Goal: Use online tool/utility: Utilize a website feature to perform a specific function

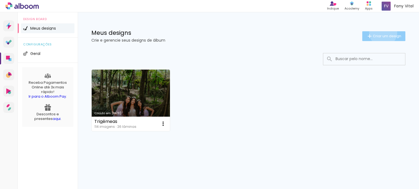
click at [382, 32] on paper-button "Criar um design" at bounding box center [383, 36] width 43 height 10
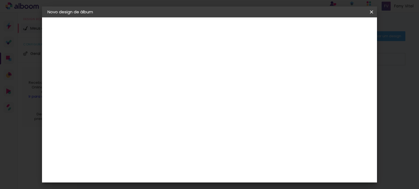
click at [137, 71] on input at bounding box center [137, 73] width 0 height 8
type input "Pedro"
type paper-input "Pedro"
click at [192, 32] on paper-button "Avançar" at bounding box center [179, 28] width 27 height 9
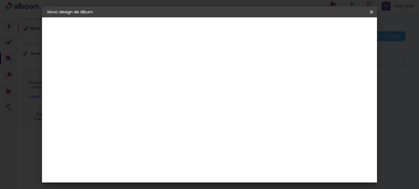
click at [126, 99] on img at bounding box center [127, 102] width 7 height 7
click at [0, 0] on slot "Avançar" at bounding box center [0, 0] width 0 height 0
click at [158, 91] on input "text" at bounding box center [147, 95] width 21 height 8
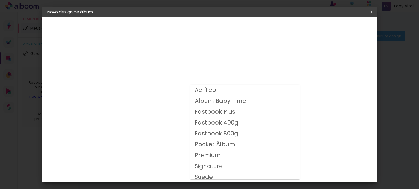
click at [0, 0] on slot "Fastbook 400g" at bounding box center [0, 0] width 0 height 0
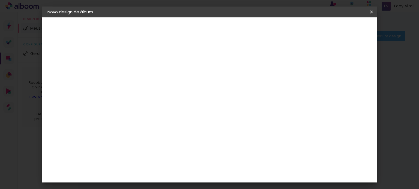
click at [210, 91] on iron-icon at bounding box center [206, 89] width 7 height 7
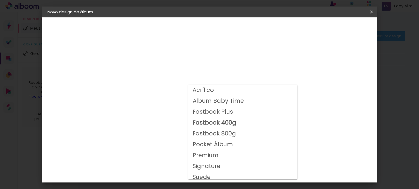
click at [241, 131] on paper-item "Fastbook 800g" at bounding box center [242, 134] width 109 height 11
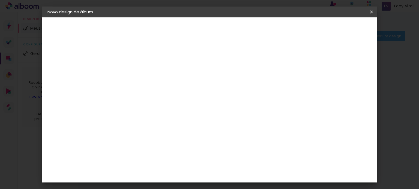
click at [210, 90] on iron-icon at bounding box center [206, 89] width 7 height 7
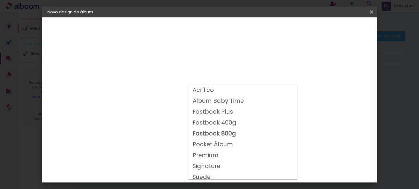
click at [242, 123] on paper-item "Fastbook 400g" at bounding box center [242, 123] width 109 height 11
type input "Fastbook 400g"
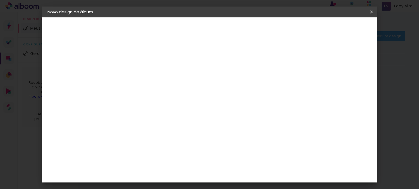
scroll to position [109, 0]
click at [173, 142] on span "20 × 20" at bounding box center [160, 151] width 25 height 18
click at [0, 0] on slot "Avançar" at bounding box center [0, 0] width 0 height 0
click at [272, 32] on paper-button "Iniciar design" at bounding box center [254, 28] width 36 height 9
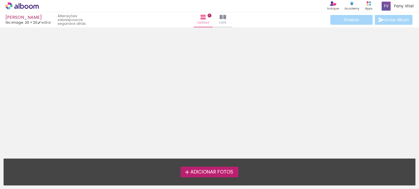
click at [223, 173] on span "Adicionar Fotos" at bounding box center [211, 172] width 43 height 5
click at [0, 0] on input "file" at bounding box center [0, 0] width 0 height 0
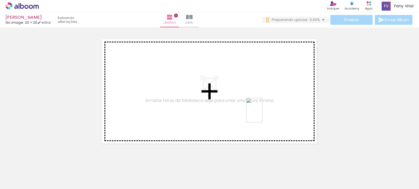
drag, startPoint x: 292, startPoint y: 176, endPoint x: 262, endPoint y: 114, distance: 67.9
click at [262, 114] on quentale-workspace at bounding box center [209, 94] width 419 height 189
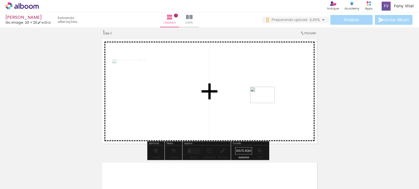
drag, startPoint x: 309, startPoint y: 170, endPoint x: 266, endPoint y: 103, distance: 79.6
click at [266, 103] on quentale-workspace at bounding box center [209, 94] width 419 height 189
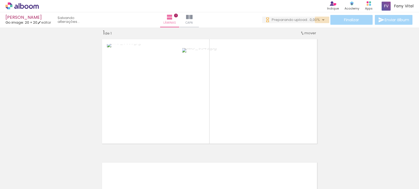
click at [322, 20] on iron-icon at bounding box center [323, 20] width 7 height 7
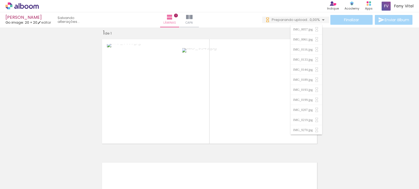
click at [322, 20] on iron-icon at bounding box center [323, 20] width 7 height 7
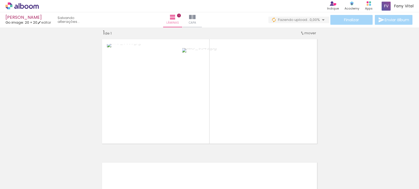
scroll to position [0, 225]
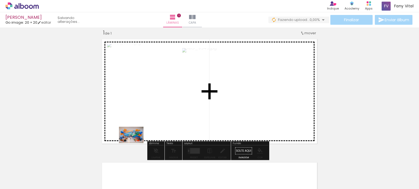
drag, startPoint x: 129, startPoint y: 176, endPoint x: 146, endPoint y: 132, distance: 47.1
click at [138, 118] on quentale-workspace at bounding box center [209, 94] width 419 height 189
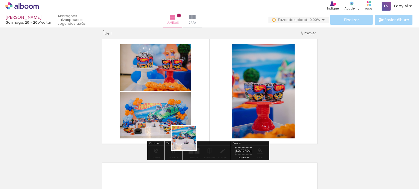
drag, startPoint x: 169, startPoint y: 173, endPoint x: 212, endPoint y: 117, distance: 70.5
click at [211, 107] on quentale-workspace at bounding box center [209, 94] width 419 height 189
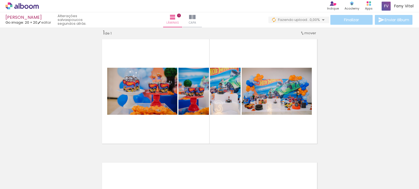
scroll to position [0, 756]
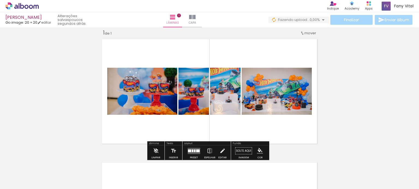
click at [192, 150] on div at bounding box center [193, 151] width 2 height 3
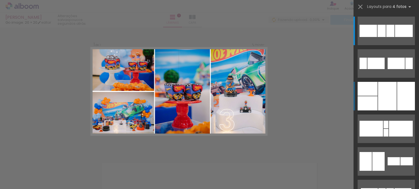
click at [394, 93] on div at bounding box center [387, 96] width 19 height 29
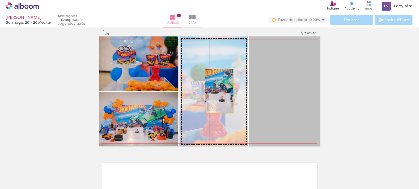
drag, startPoint x: 287, startPoint y: 101, endPoint x: 217, endPoint y: 91, distance: 70.7
click at [0, 0] on slot at bounding box center [0, 0] width 0 height 0
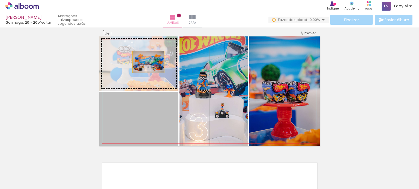
drag, startPoint x: 147, startPoint y: 120, endPoint x: 146, endPoint y: 62, distance: 57.8
click at [0, 0] on slot at bounding box center [0, 0] width 0 height 0
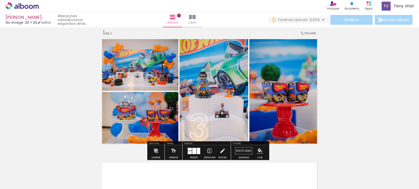
click at [341, 92] on div "Inserir lâmina 1 de 1" at bounding box center [209, 147] width 419 height 248
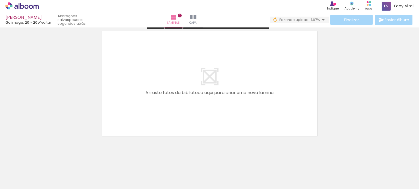
scroll to position [141, 0]
